Goal: Task Accomplishment & Management: Check status

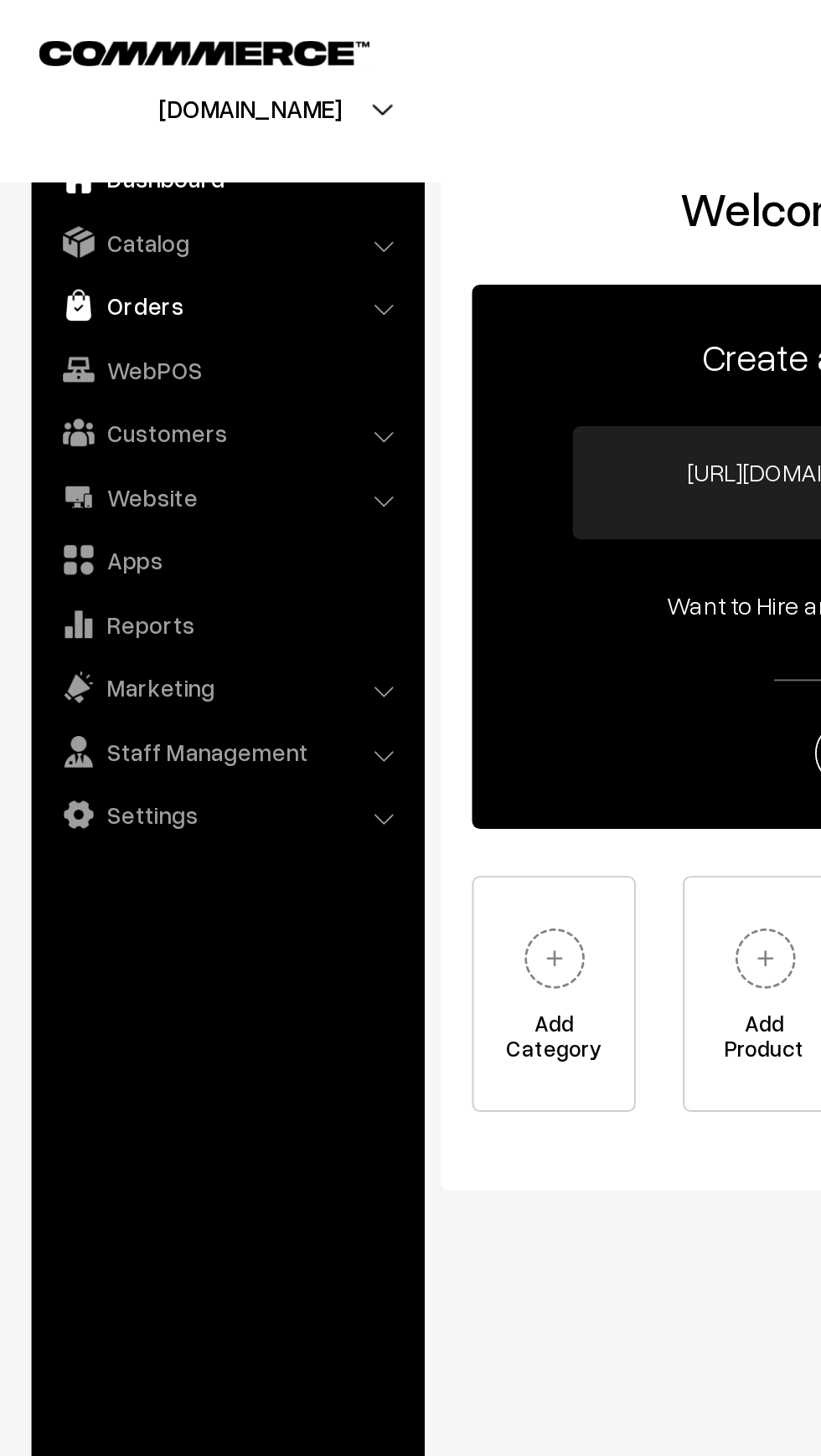
click at [59, 158] on link "Orders" at bounding box center [120, 162] width 199 height 30
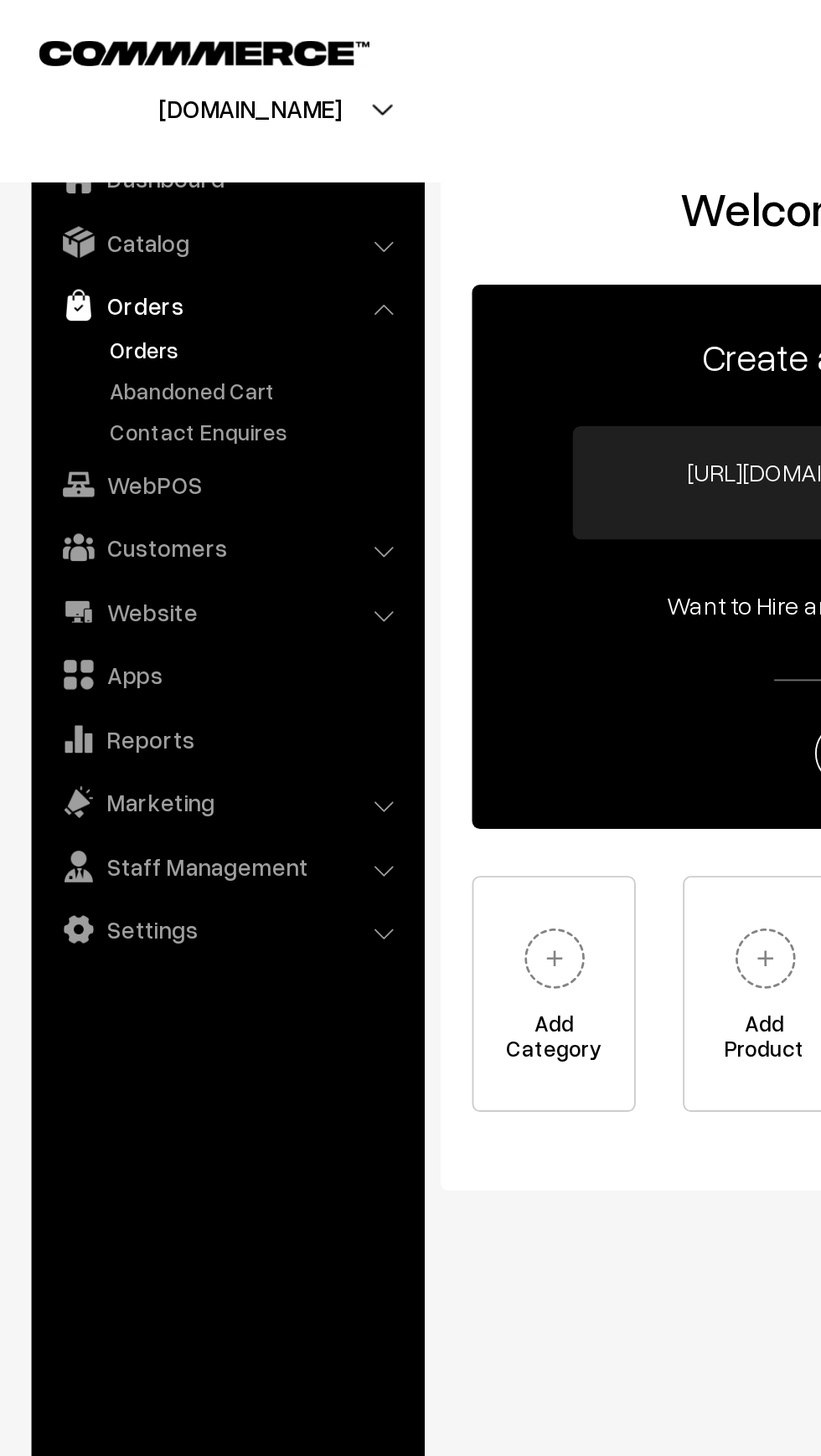
click at [65, 180] on link "Orders" at bounding box center [138, 186] width 166 height 17
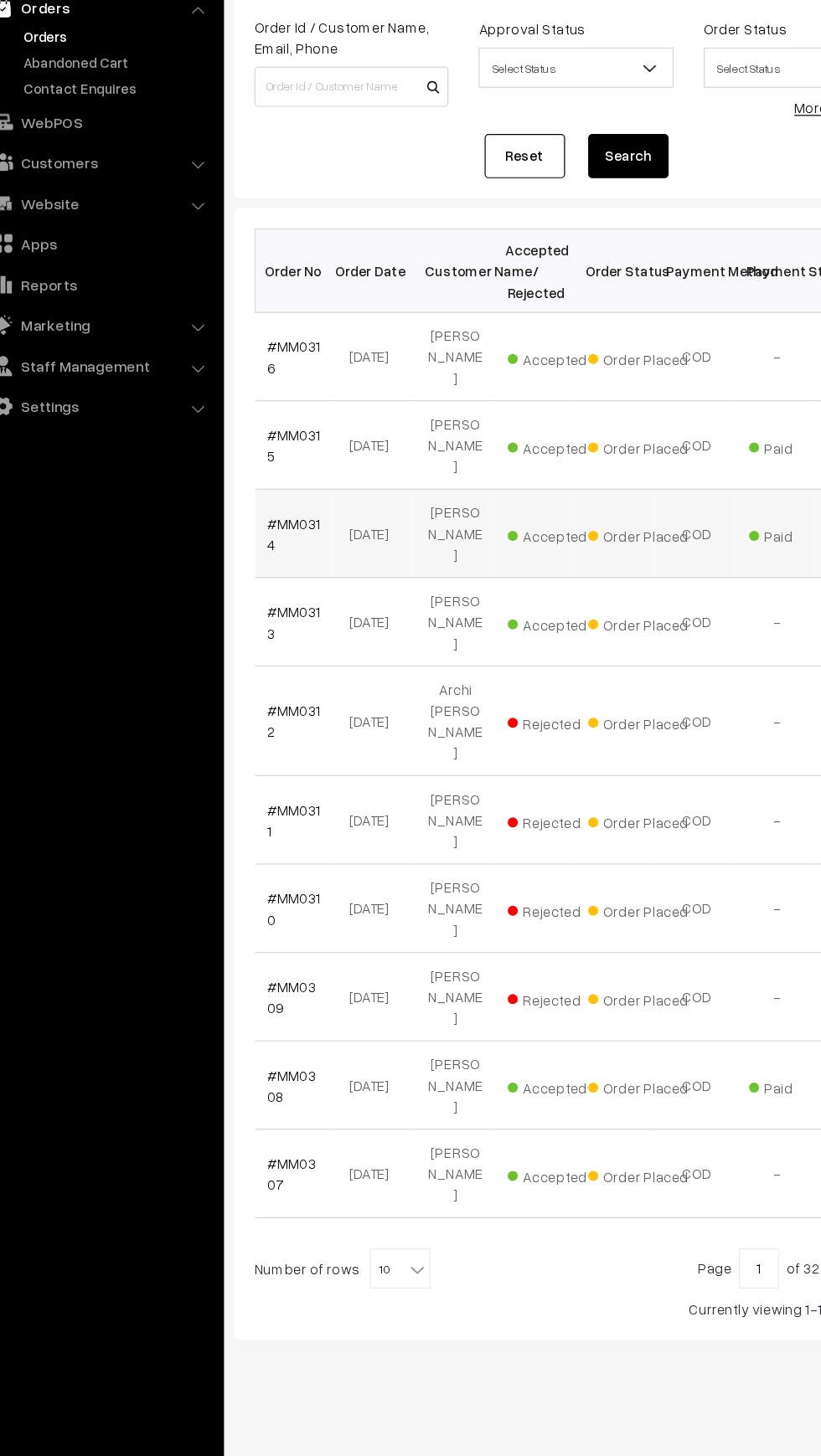
click at [290, 580] on td "#MM0314" at bounding box center [286, 601] width 67 height 74
click at [265, 586] on link "#MM0314" at bounding box center [285, 601] width 45 height 32
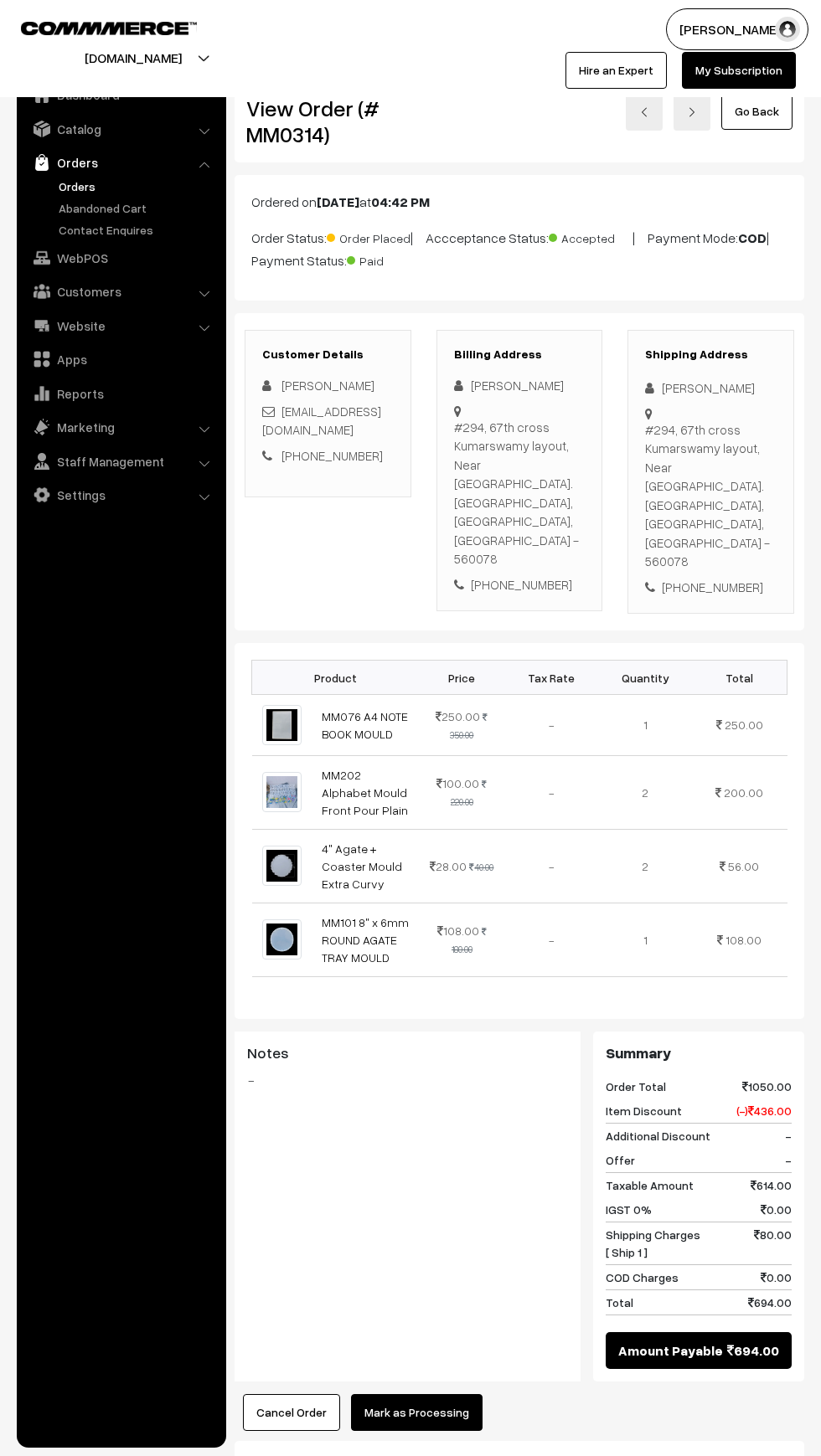
click at [55, 185] on link "Orders" at bounding box center [138, 186] width 166 height 17
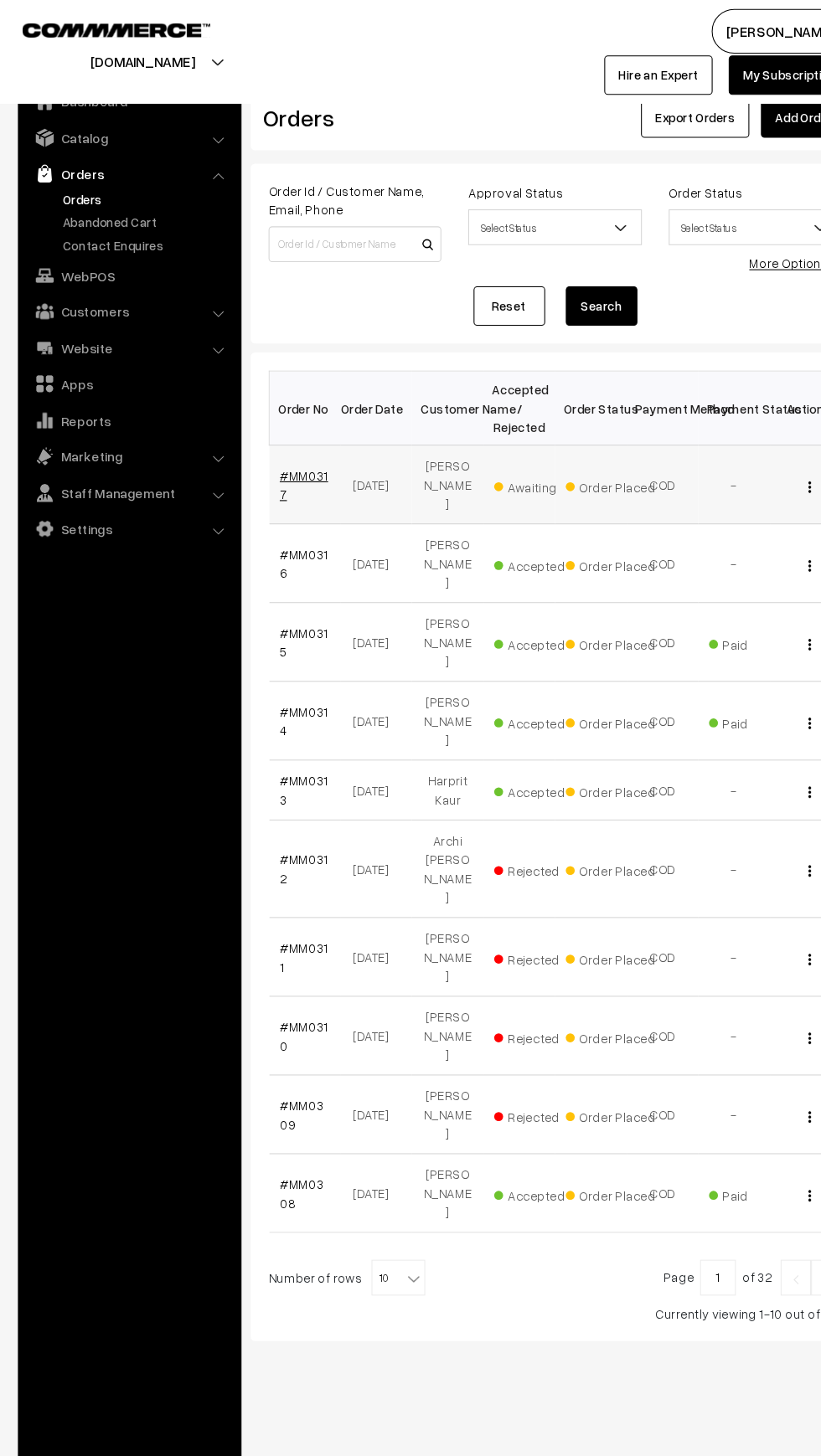
click at [265, 462] on link "#MM0317" at bounding box center [285, 453] width 45 height 32
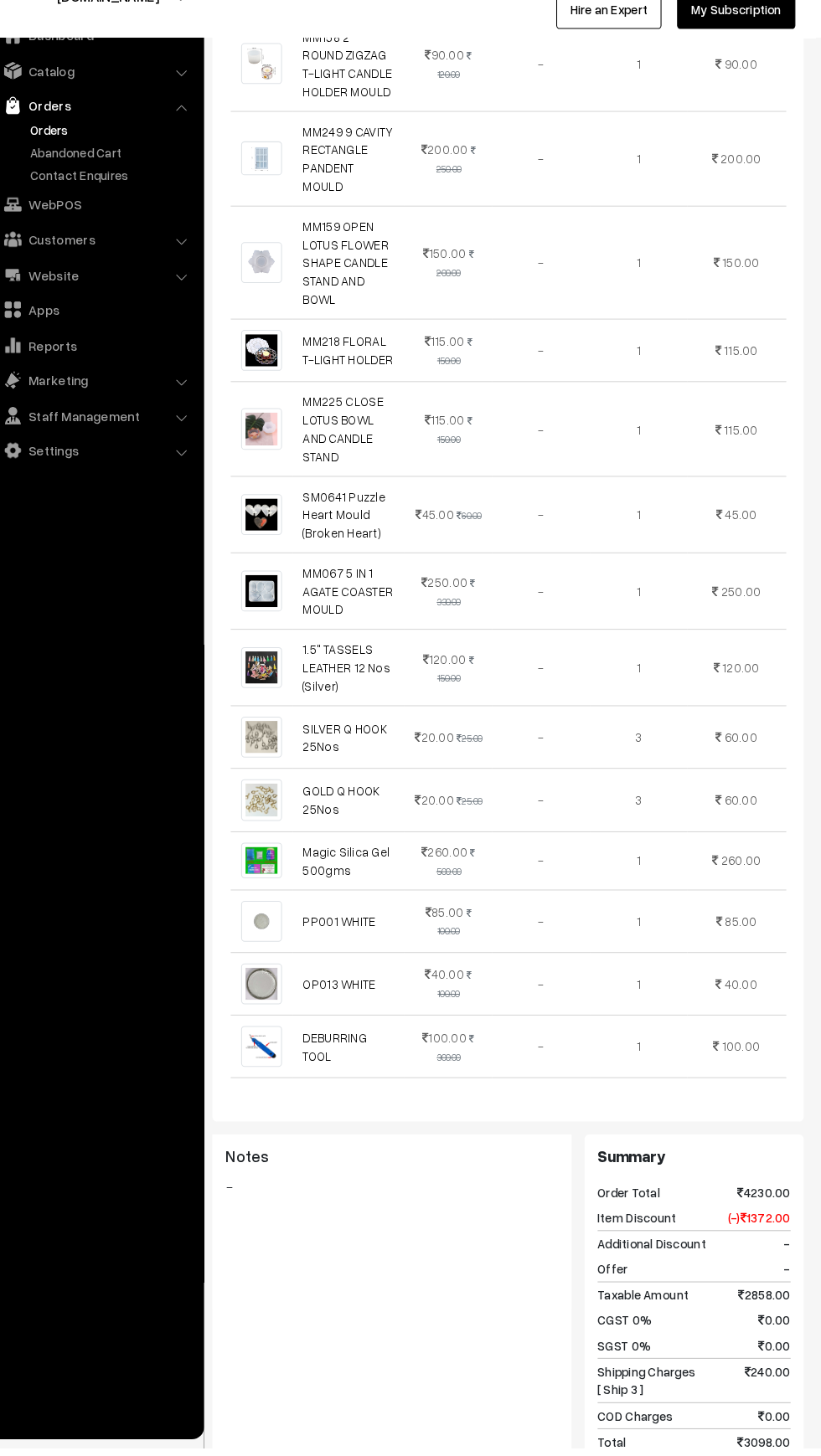
scroll to position [1747, 0]
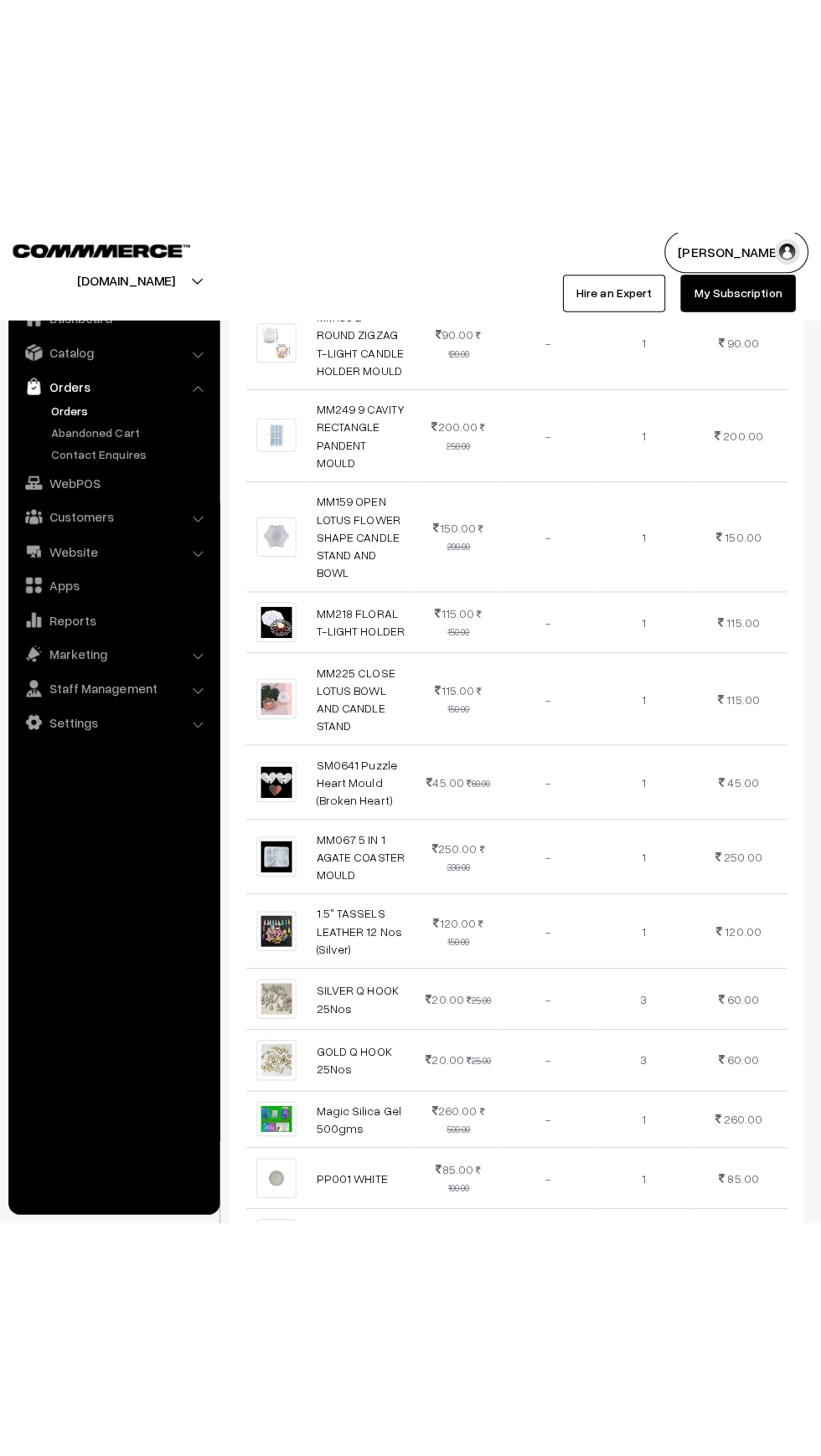
scroll to position [1725, 0]
